Goal: Transaction & Acquisition: Obtain resource

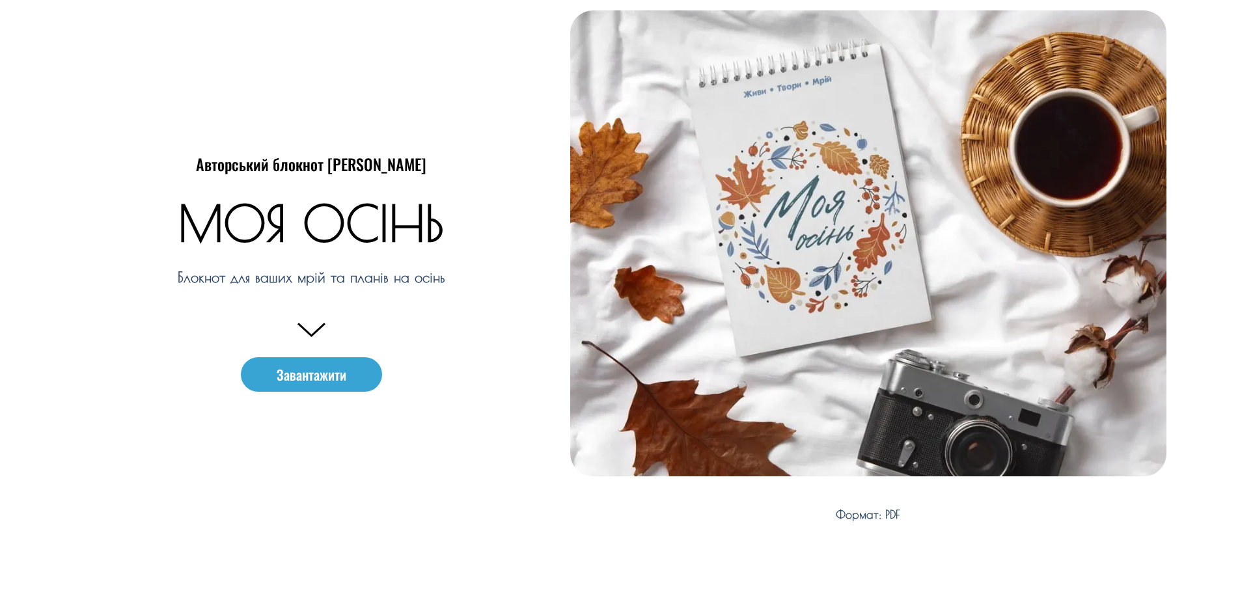
scroll to position [130, 0]
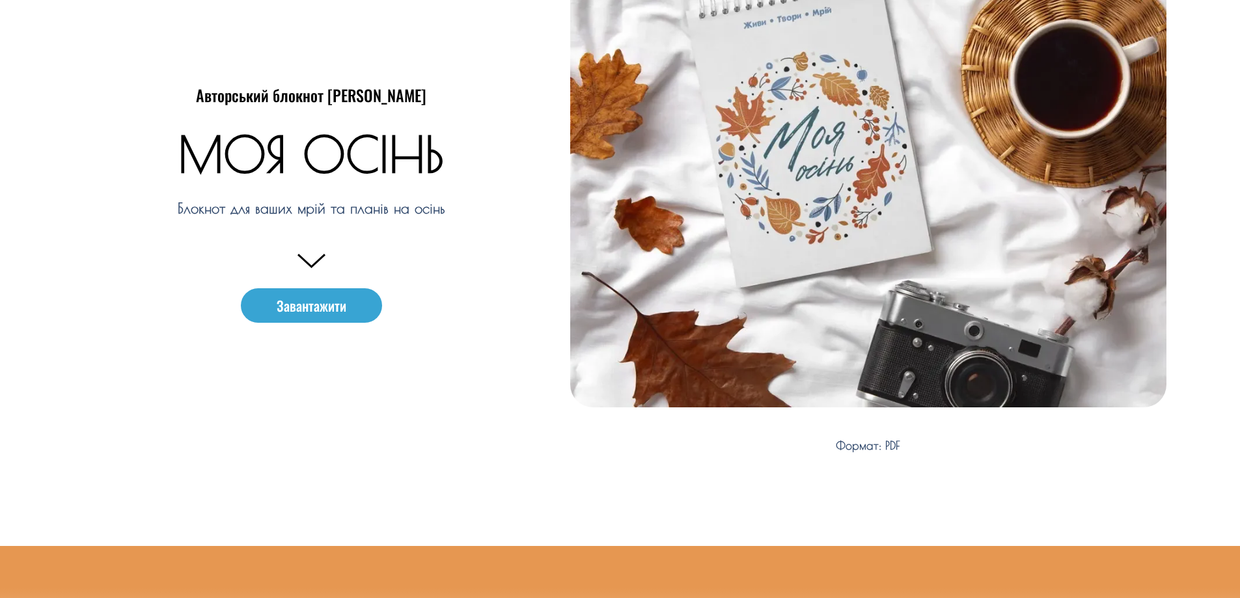
click at [337, 317] on e-page-transition at bounding box center [620, 299] width 1240 height 598
click at [324, 303] on span "Завантажити" at bounding box center [312, 306] width 70 height 14
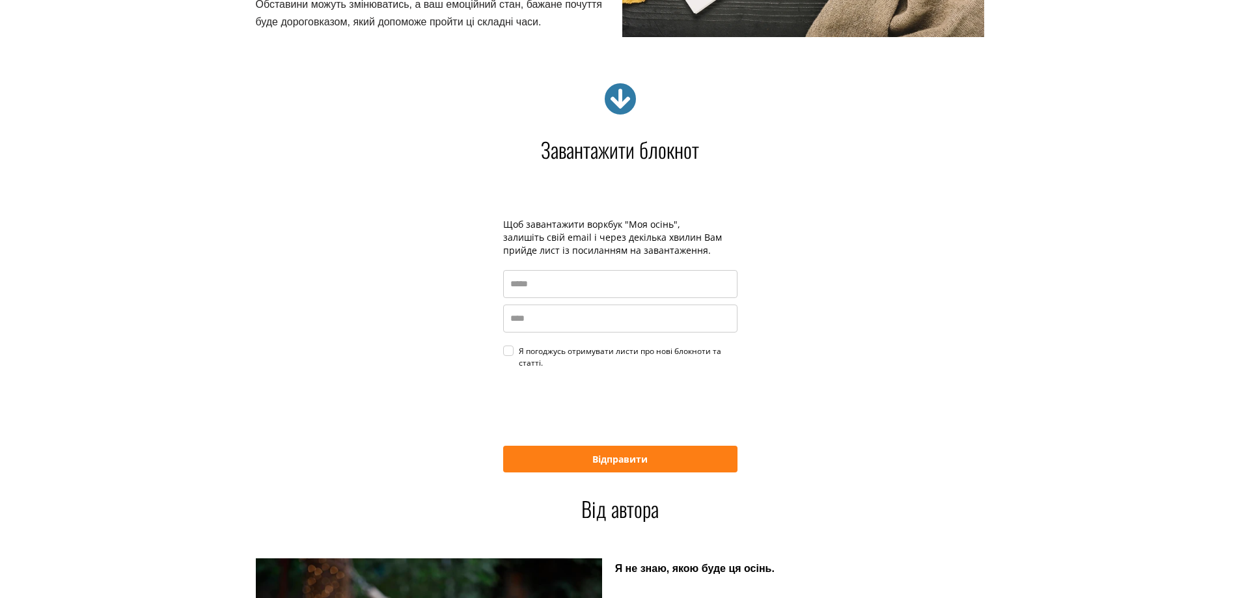
scroll to position [2368, 0]
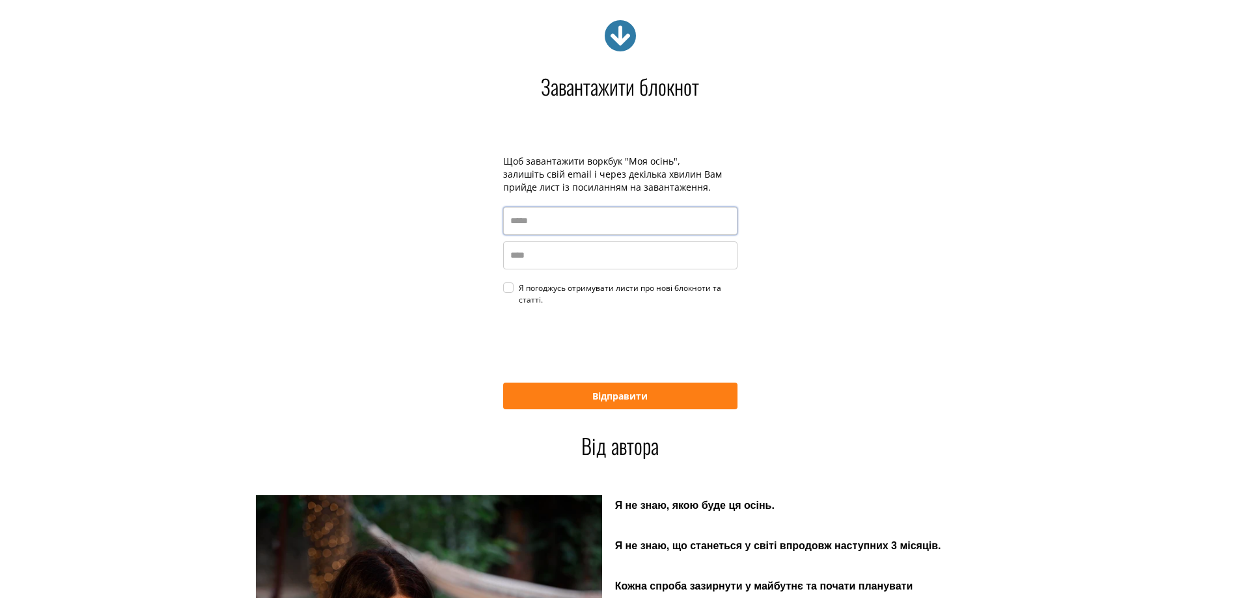
click at [553, 226] on input "email" at bounding box center [620, 221] width 234 height 28
type input "**********"
click at [514, 249] on input "name" at bounding box center [620, 256] width 234 height 28
type input "*****"
click at [519, 292] on div "Я погоджусь отримувати листи про нові блокноти та статті." at bounding box center [628, 294] width 219 height 23
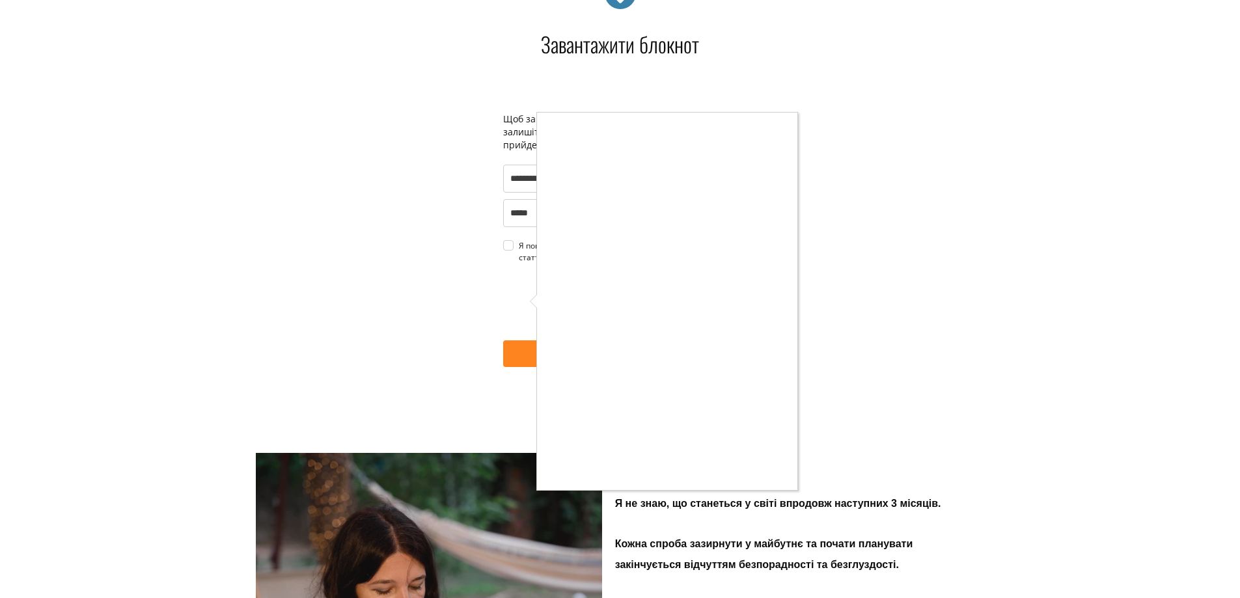
scroll to position [2433, 0]
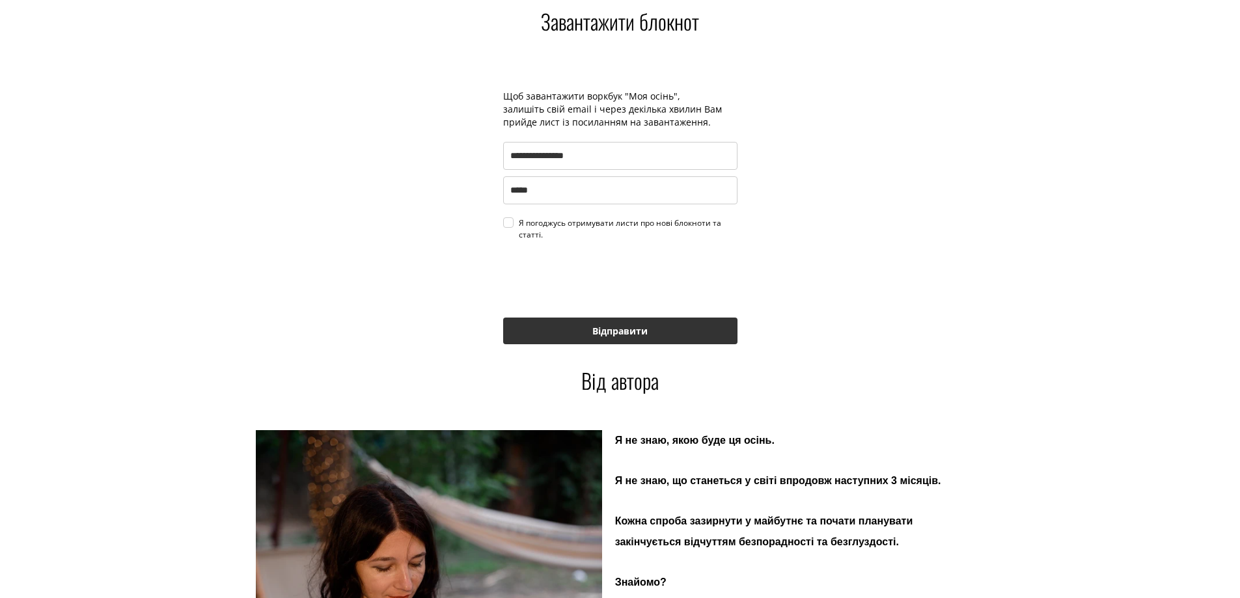
click at [530, 338] on button "Відправити" at bounding box center [620, 331] width 234 height 27
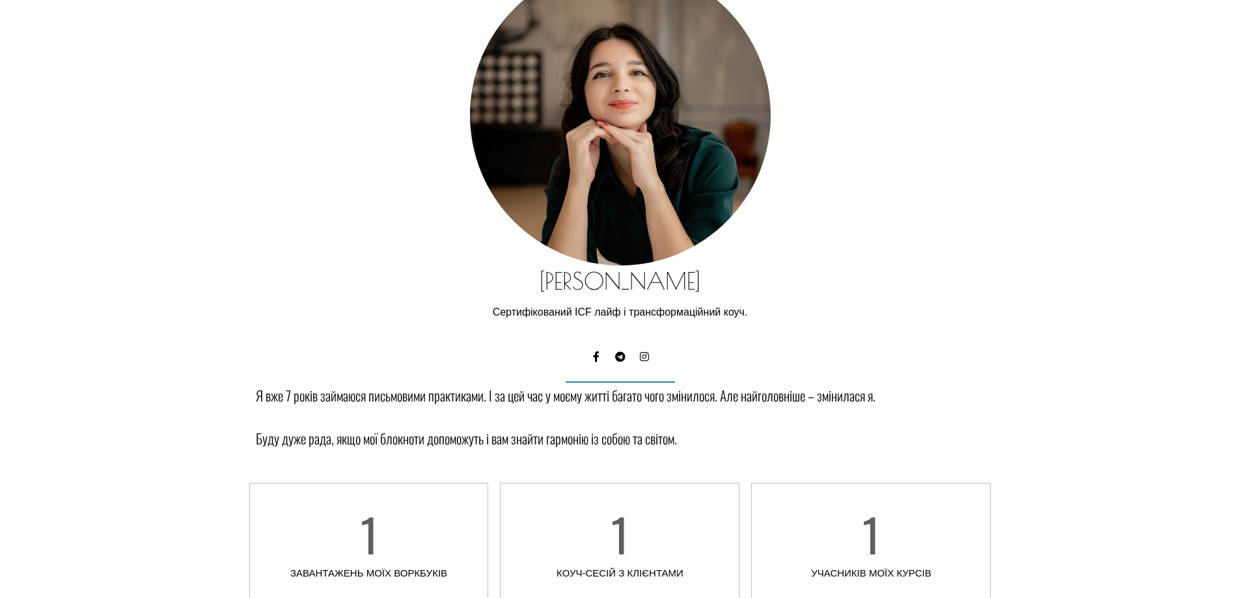
scroll to position [3475, 0]
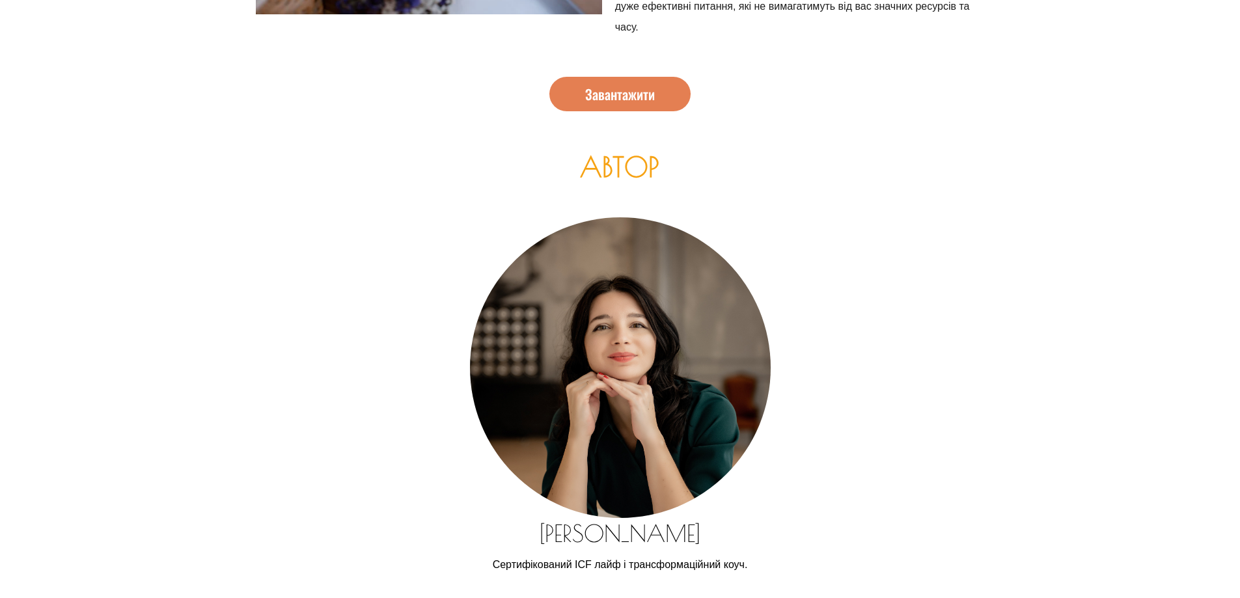
click at [649, 83] on link "Завантажити" at bounding box center [619, 94] width 141 height 35
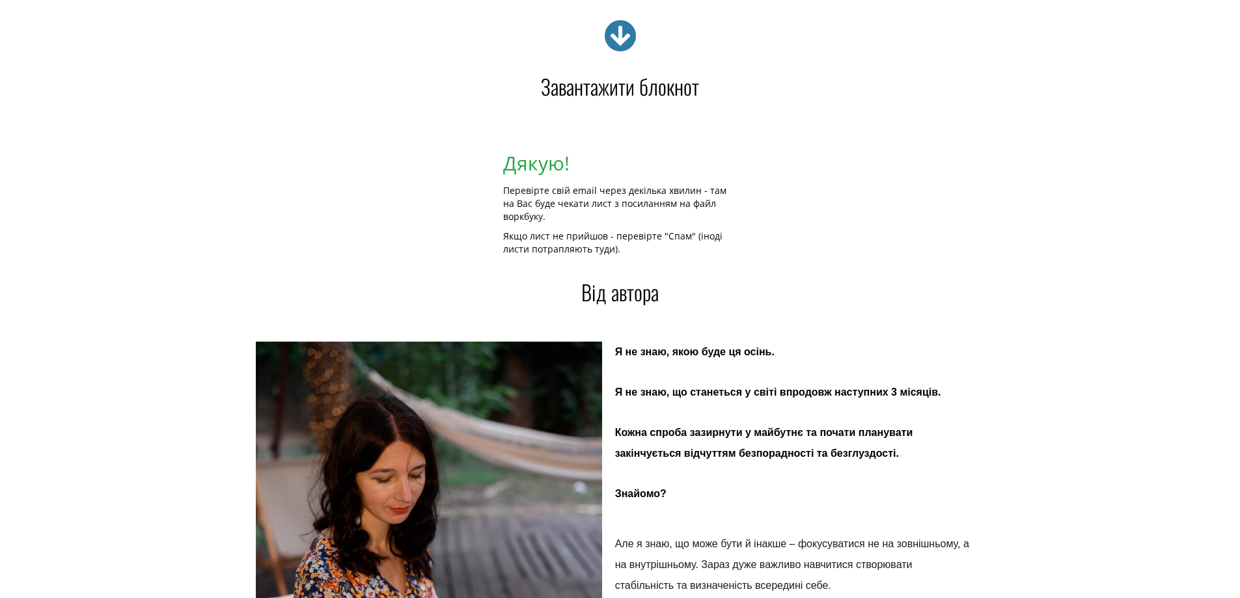
scroll to position [2108, 0]
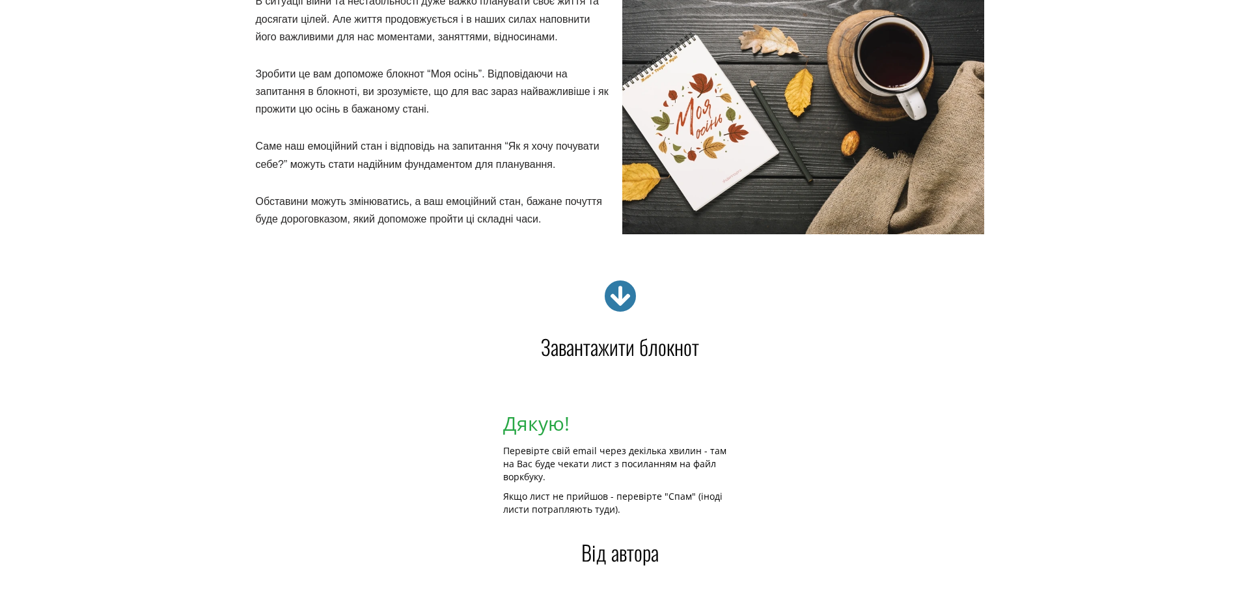
click at [597, 348] on h4 "Завантажити блокнот" at bounding box center [620, 347] width 729 height 21
click at [629, 300] on icon at bounding box center [620, 296] width 33 height 33
click at [616, 297] on icon at bounding box center [620, 296] width 33 height 33
